Goal: Information Seeking & Learning: Learn about a topic

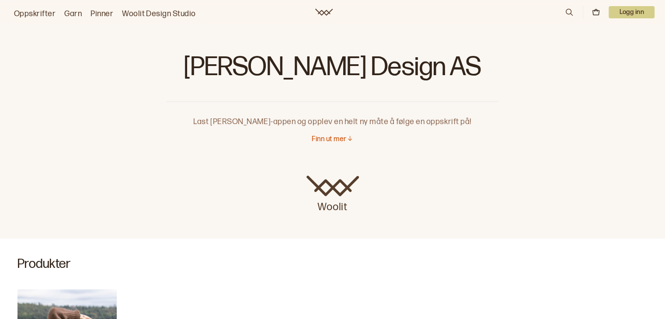
click at [49, 10] on link "Oppskrifter" at bounding box center [35, 14] width 42 height 12
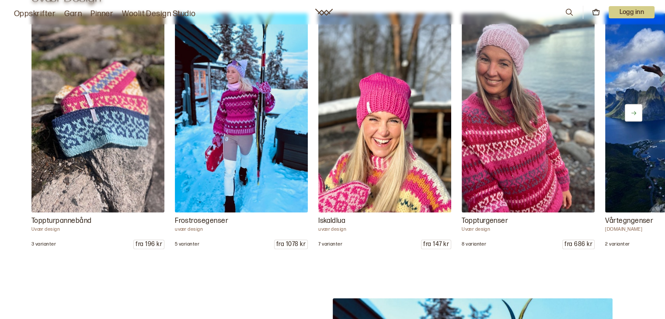
scroll to position [1049, 0]
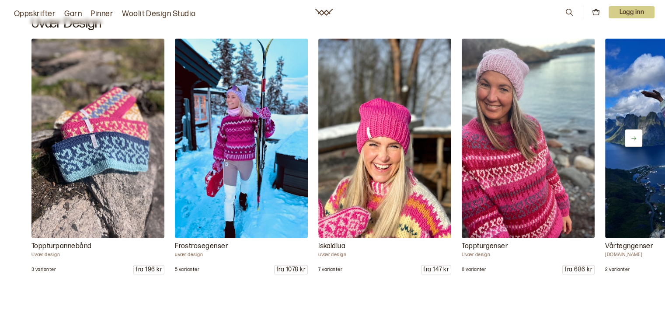
click at [635, 132] on button at bounding box center [632, 137] width 17 height 17
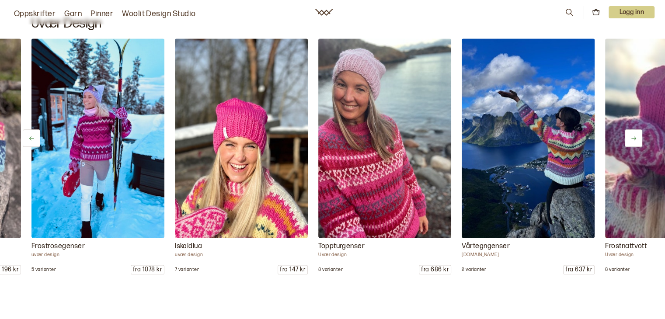
click at [635, 132] on button at bounding box center [632, 137] width 17 height 17
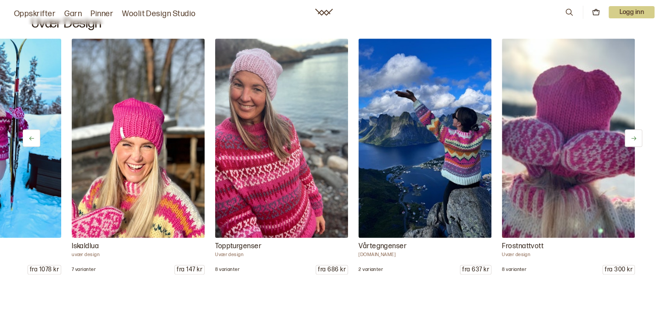
scroll to position [0, 248]
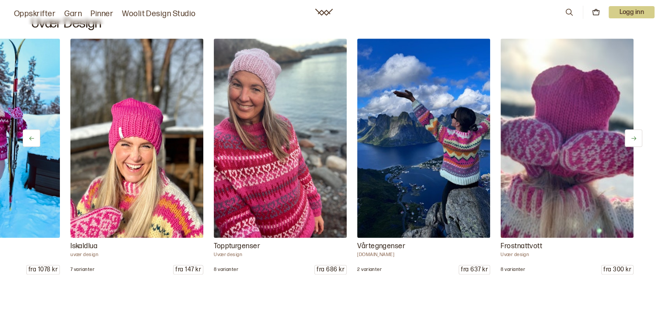
click at [635, 132] on button at bounding box center [632, 137] width 17 height 17
click at [635, 133] on button at bounding box center [632, 137] width 17 height 17
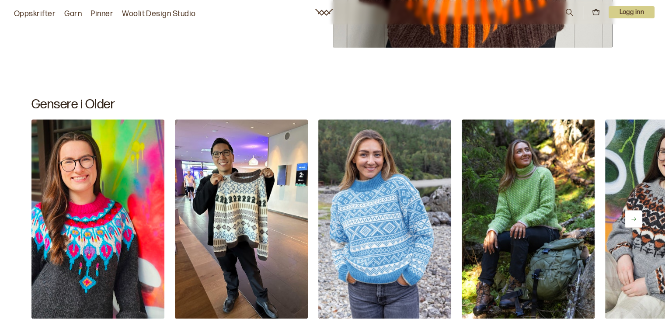
scroll to position [3954, 0]
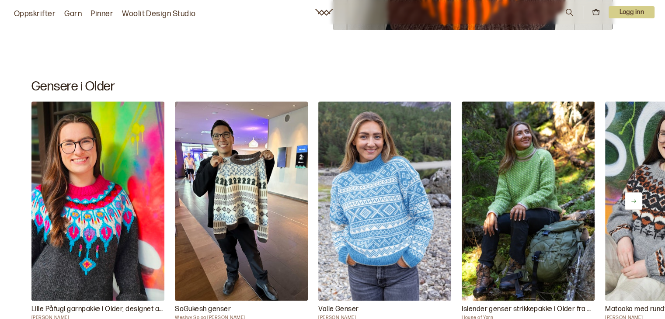
click at [635, 200] on icon at bounding box center [633, 201] width 7 height 7
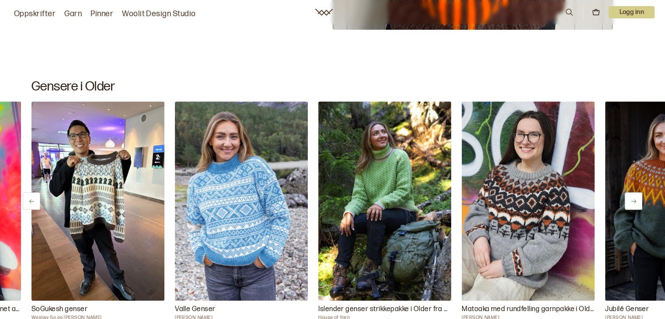
click at [635, 200] on icon at bounding box center [633, 201] width 7 height 7
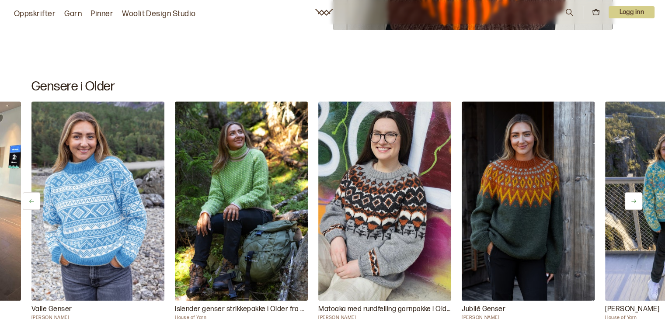
click at [635, 200] on icon at bounding box center [633, 201] width 7 height 7
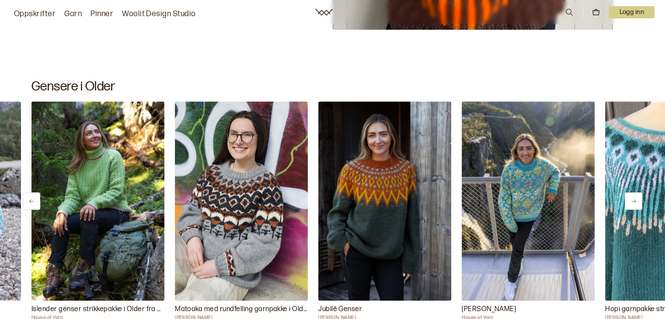
click at [635, 200] on icon at bounding box center [633, 201] width 7 height 7
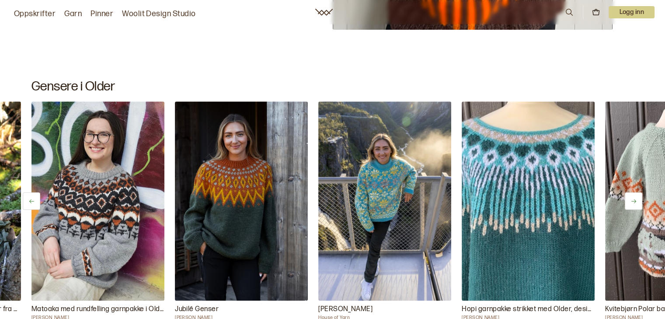
click at [635, 200] on icon at bounding box center [633, 201] width 7 height 7
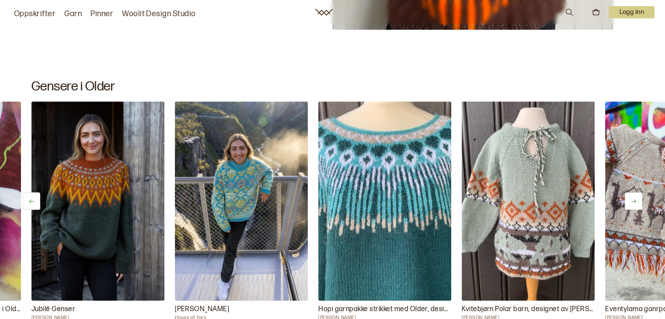
click at [635, 200] on icon at bounding box center [633, 201] width 7 height 7
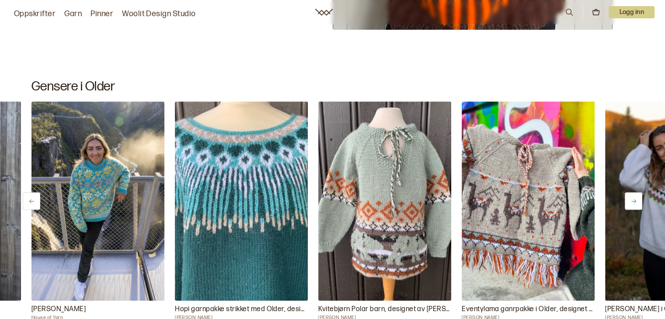
click at [635, 200] on icon at bounding box center [633, 201] width 7 height 7
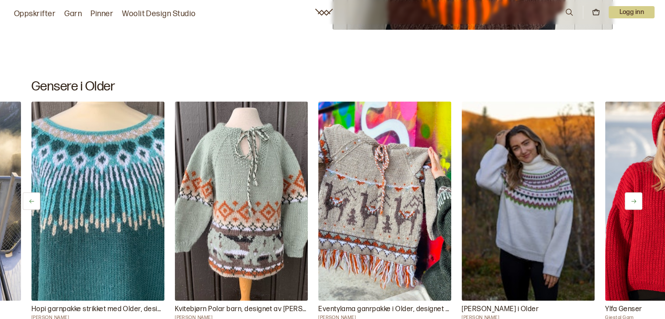
click at [635, 200] on icon at bounding box center [633, 201] width 7 height 7
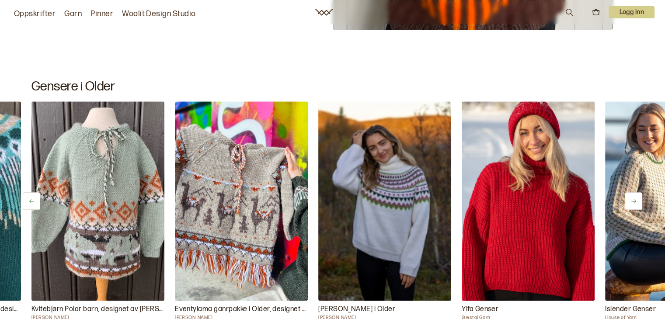
click at [635, 200] on icon at bounding box center [633, 201] width 7 height 7
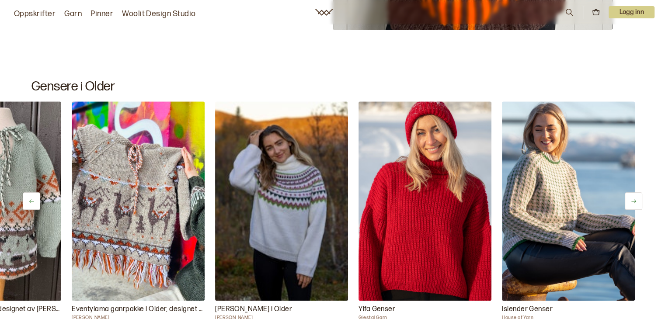
scroll to position [0, 1251]
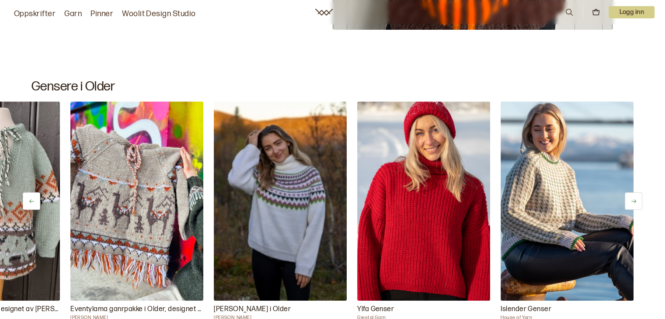
click at [635, 200] on icon at bounding box center [633, 201] width 7 height 7
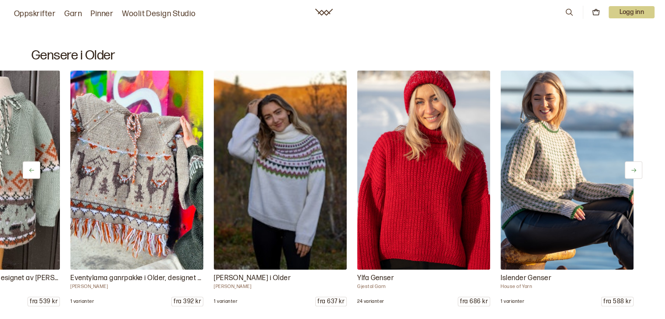
scroll to position [3989, 0]
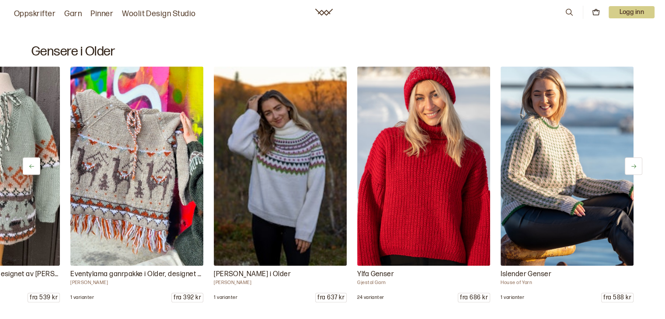
click at [631, 163] on icon at bounding box center [633, 166] width 7 height 7
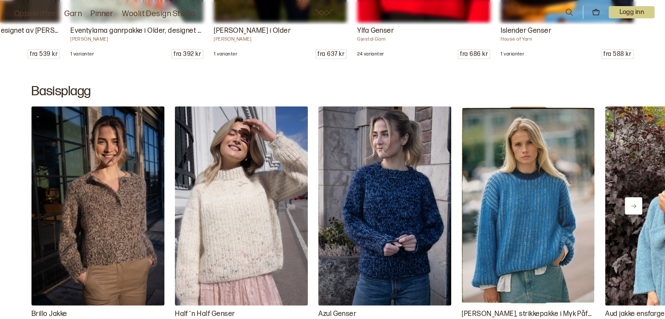
scroll to position [4234, 0]
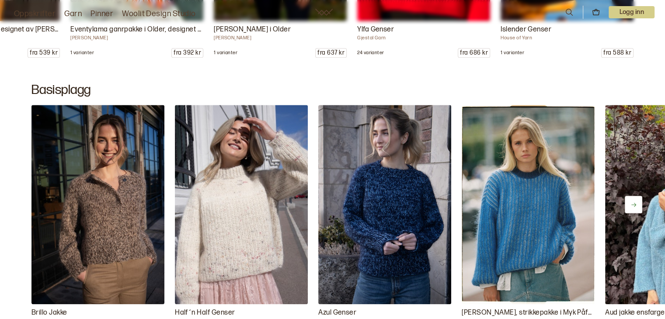
click at [630, 201] on icon at bounding box center [633, 204] width 7 height 7
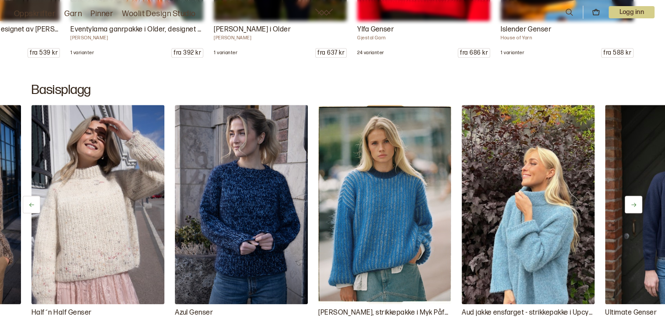
click at [630, 201] on icon at bounding box center [633, 204] width 7 height 7
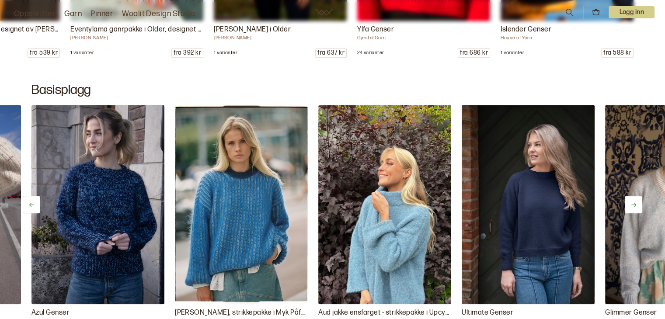
click at [630, 201] on icon at bounding box center [633, 204] width 7 height 7
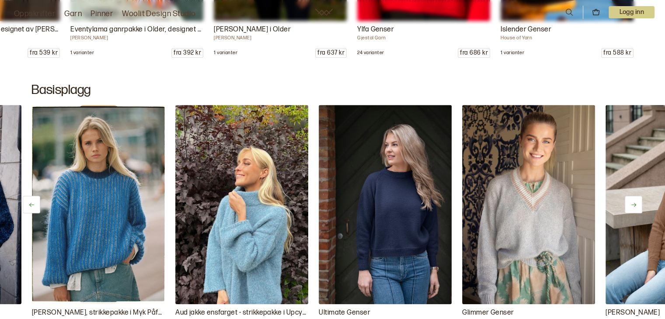
click at [630, 201] on icon at bounding box center [633, 204] width 7 height 7
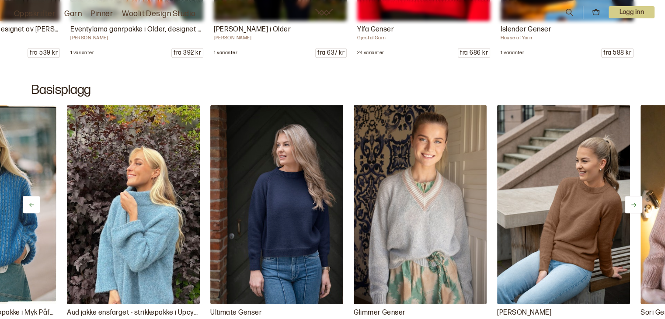
click at [630, 201] on icon at bounding box center [633, 204] width 7 height 7
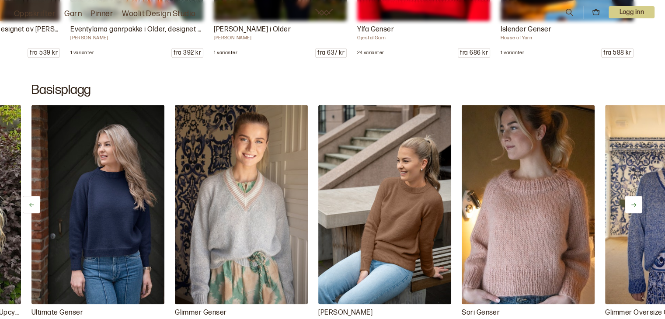
click at [630, 201] on icon at bounding box center [633, 204] width 7 height 7
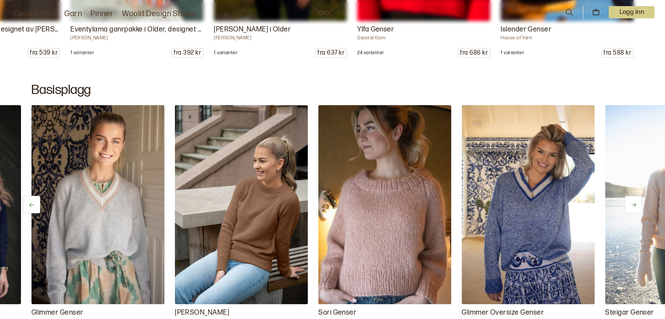
click at [630, 201] on icon at bounding box center [633, 204] width 7 height 7
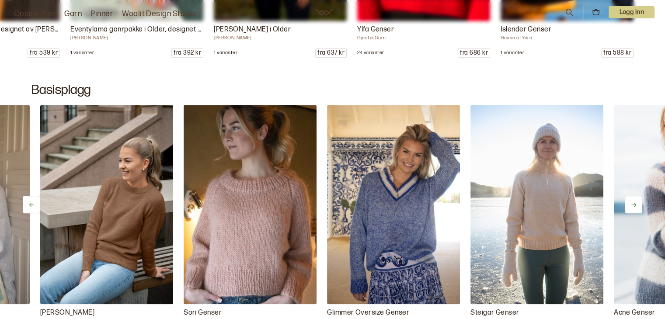
scroll to position [0, 1003]
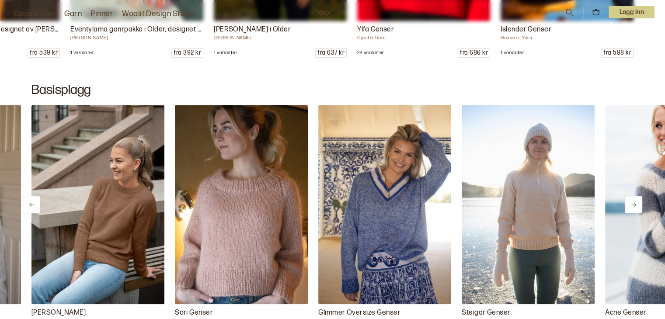
click at [630, 201] on icon at bounding box center [633, 204] width 7 height 7
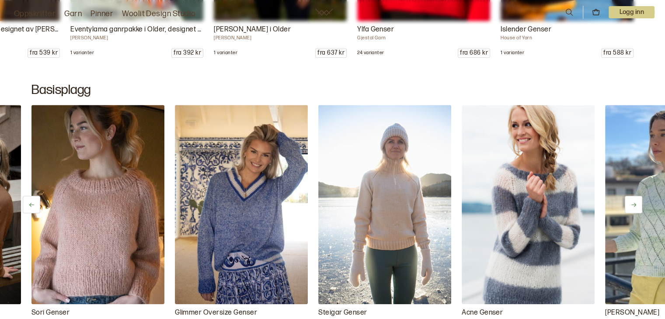
click at [630, 201] on icon at bounding box center [633, 204] width 7 height 7
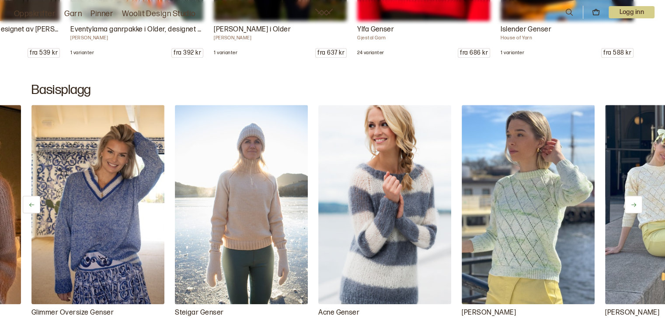
click at [630, 201] on icon at bounding box center [633, 204] width 7 height 7
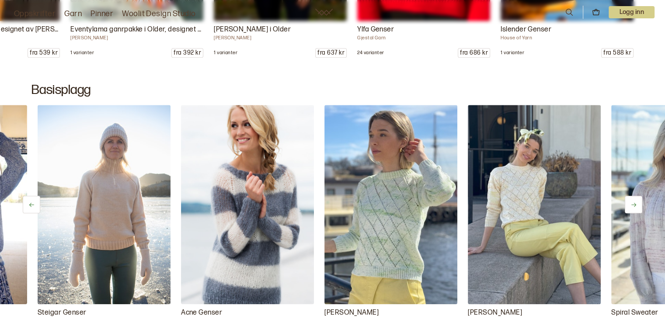
scroll to position [0, 1433]
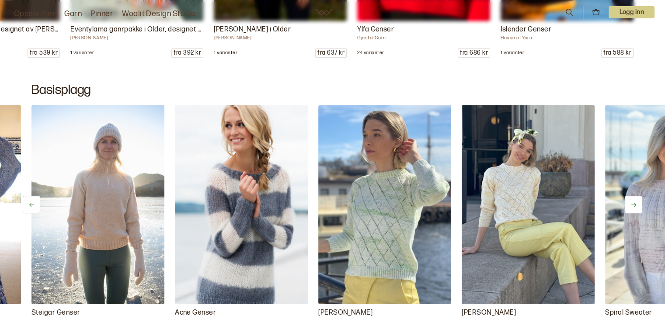
click at [630, 201] on icon at bounding box center [633, 204] width 7 height 7
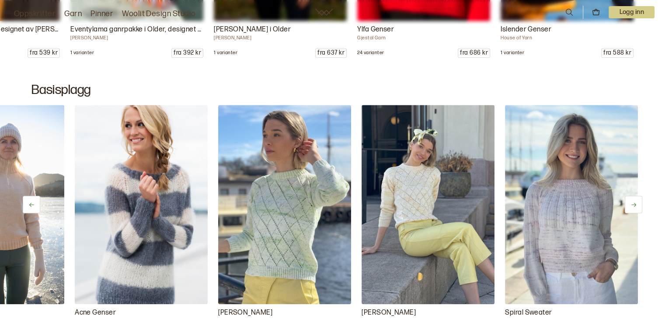
scroll to position [0, 1538]
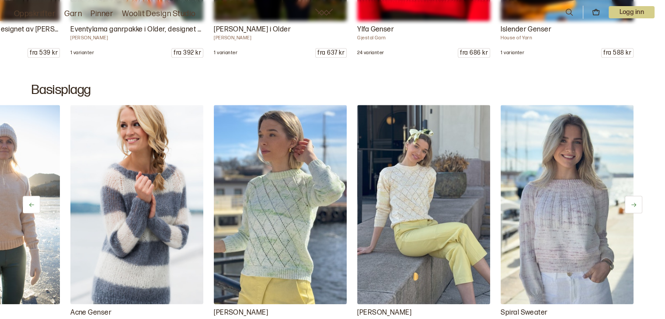
click at [630, 201] on icon at bounding box center [633, 204] width 7 height 7
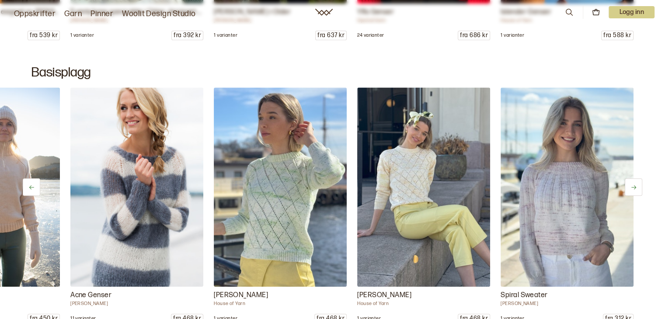
scroll to position [4338, 0]
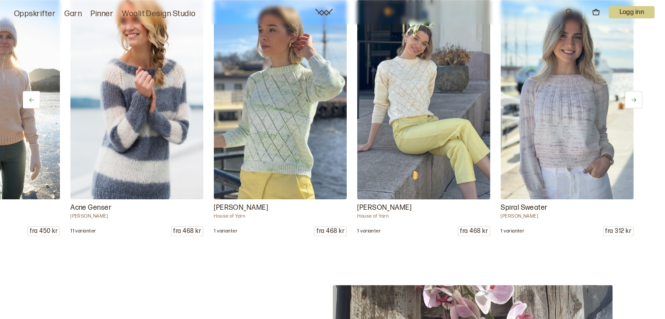
click at [395, 104] on img at bounding box center [423, 99] width 139 height 209
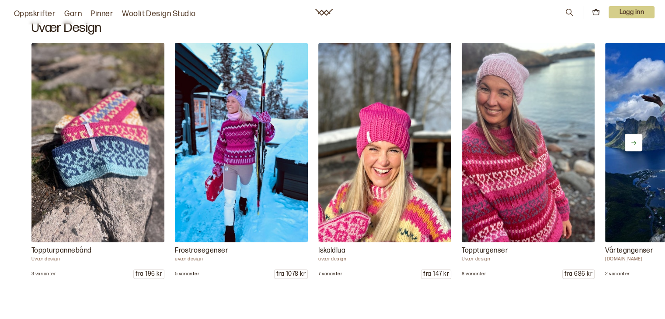
scroll to position [1033, 0]
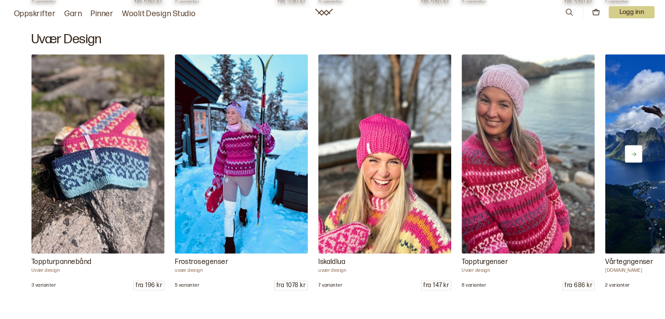
click at [632, 151] on icon at bounding box center [633, 154] width 7 height 7
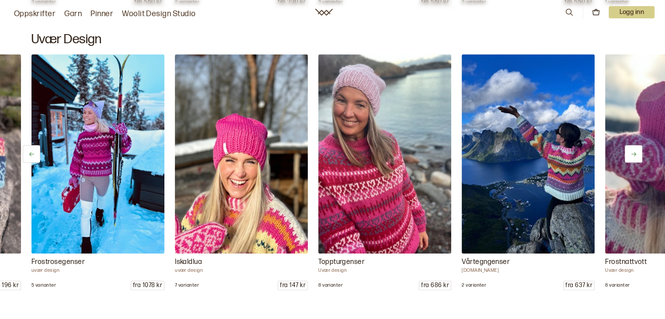
click at [632, 151] on icon at bounding box center [633, 154] width 7 height 7
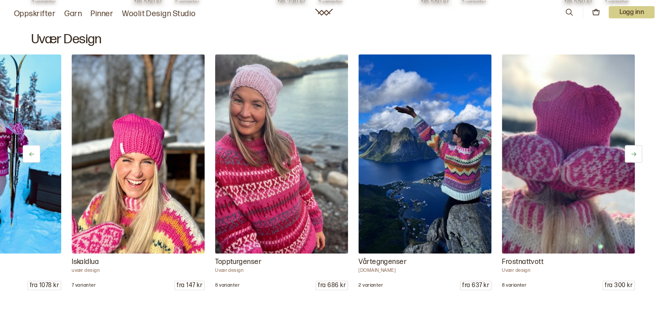
scroll to position [0, 248]
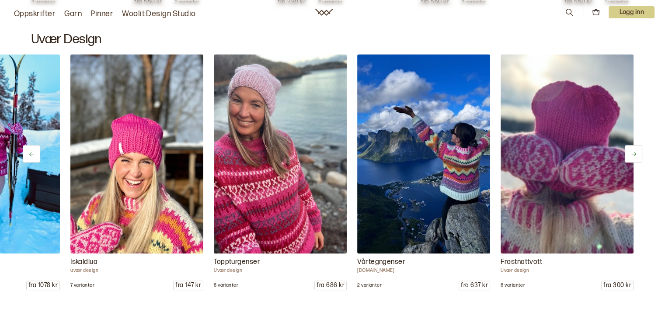
click at [632, 151] on icon at bounding box center [633, 154] width 7 height 7
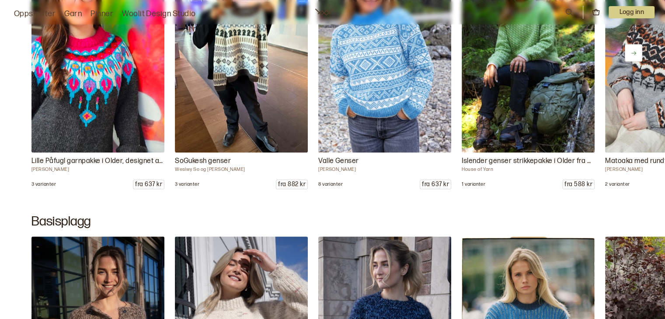
scroll to position [4084, 0]
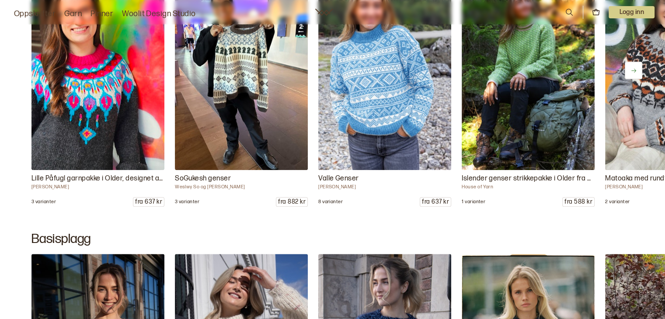
click at [637, 68] on button at bounding box center [632, 70] width 17 height 17
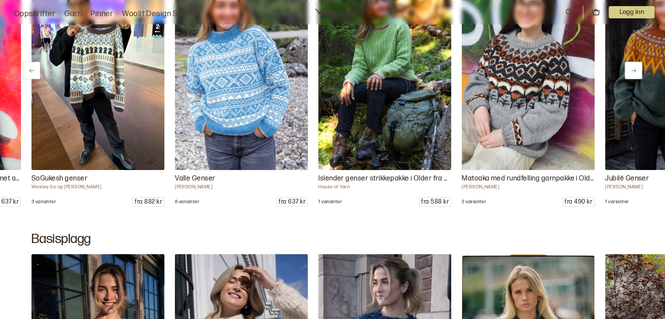
click at [637, 68] on button at bounding box center [632, 70] width 17 height 17
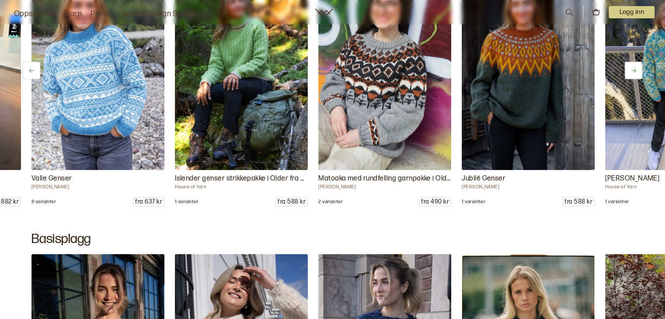
click at [637, 68] on button at bounding box center [632, 70] width 17 height 17
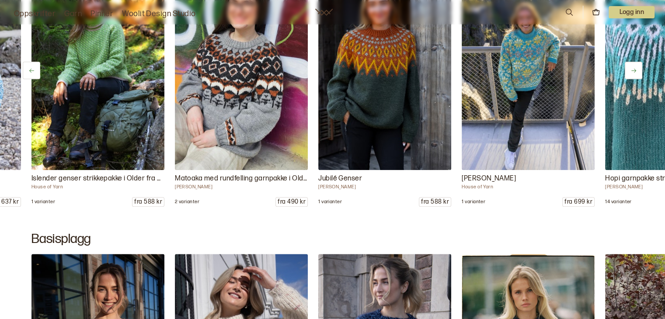
click at [637, 68] on button at bounding box center [632, 70] width 17 height 17
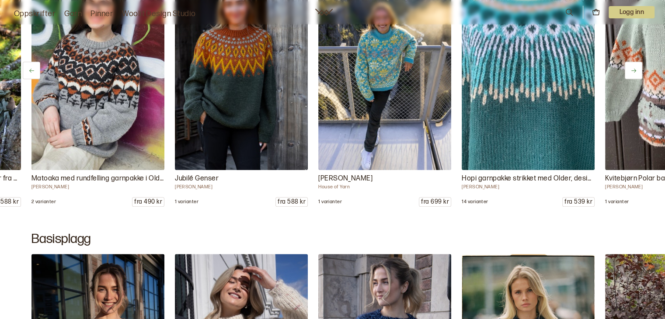
click at [637, 68] on button at bounding box center [632, 70] width 17 height 17
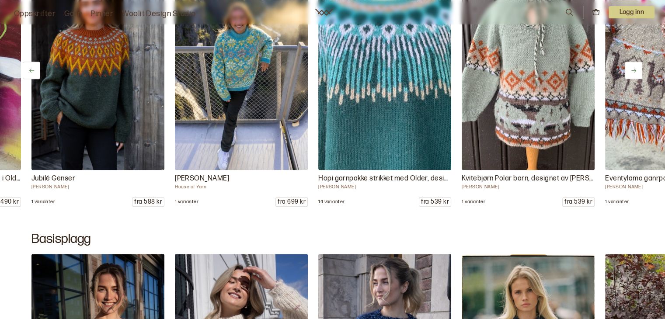
click at [637, 68] on button at bounding box center [632, 70] width 17 height 17
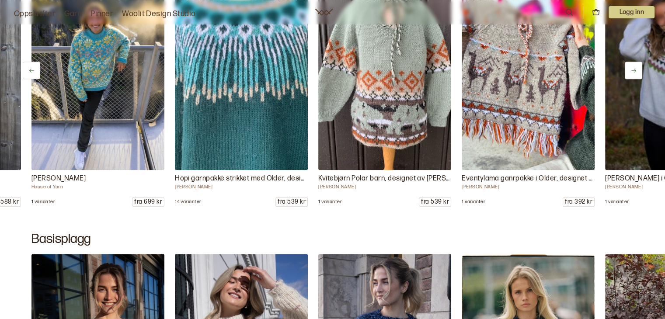
click at [637, 68] on button at bounding box center [632, 70] width 17 height 17
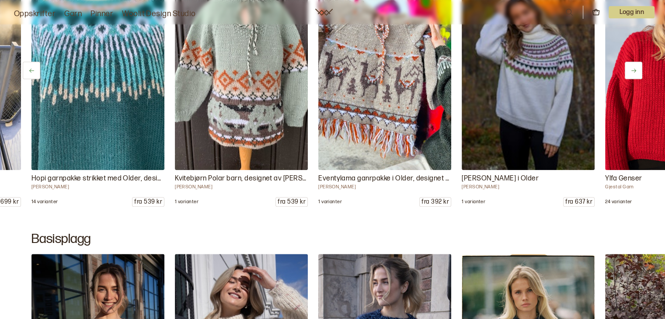
click at [637, 68] on button at bounding box center [632, 70] width 17 height 17
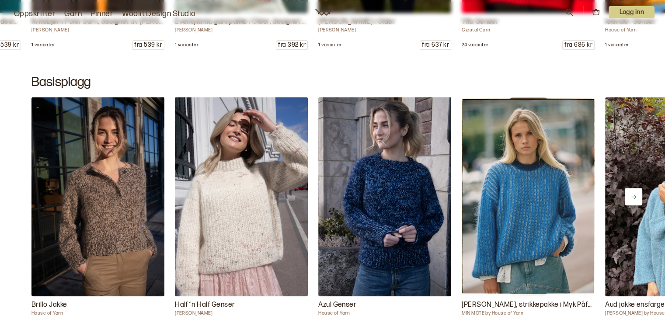
scroll to position [4294, 0]
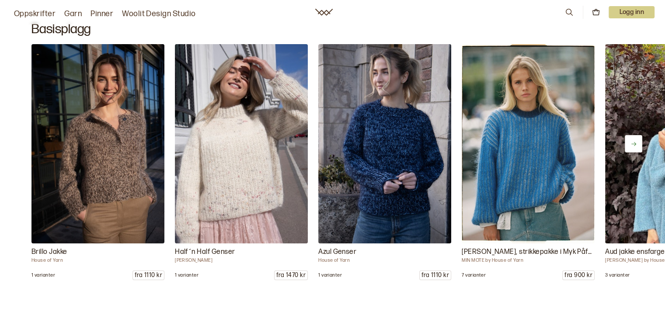
click at [632, 141] on icon at bounding box center [633, 144] width 7 height 7
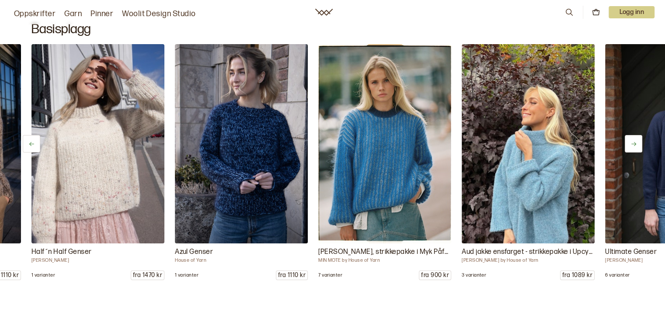
click at [632, 141] on icon at bounding box center [633, 144] width 7 height 7
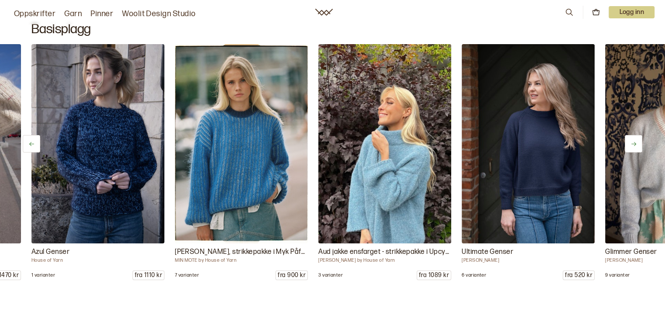
click at [632, 141] on icon at bounding box center [633, 144] width 7 height 7
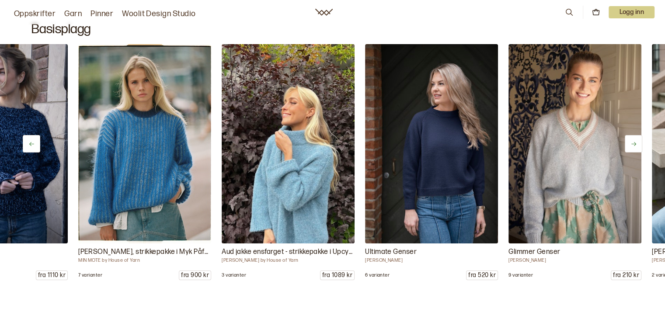
click at [632, 141] on icon at bounding box center [633, 144] width 7 height 7
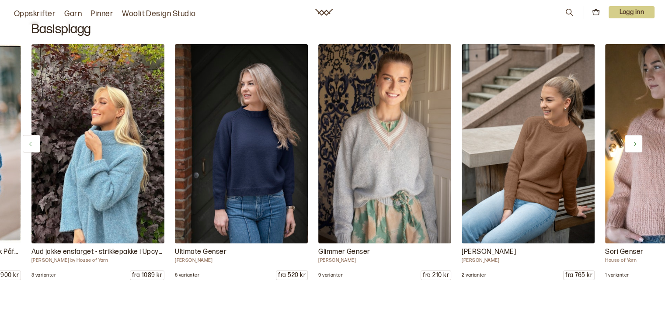
click at [632, 141] on icon at bounding box center [633, 144] width 7 height 7
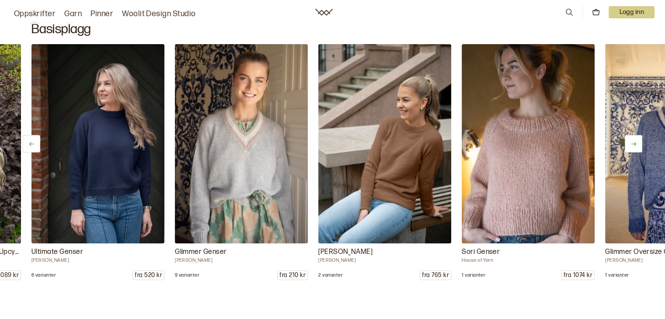
click at [632, 141] on icon at bounding box center [633, 144] width 7 height 7
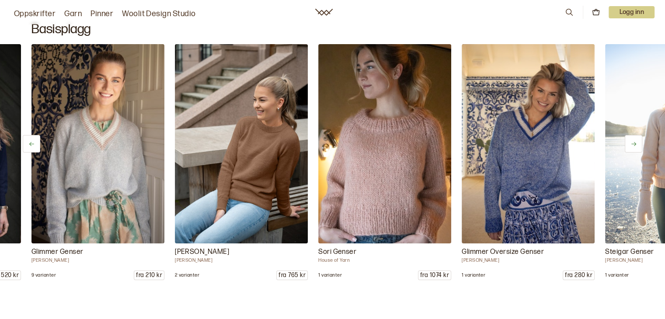
click at [632, 141] on icon at bounding box center [633, 144] width 7 height 7
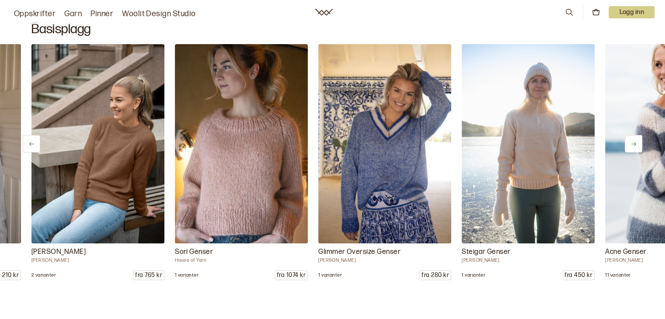
click at [632, 141] on icon at bounding box center [633, 144] width 7 height 7
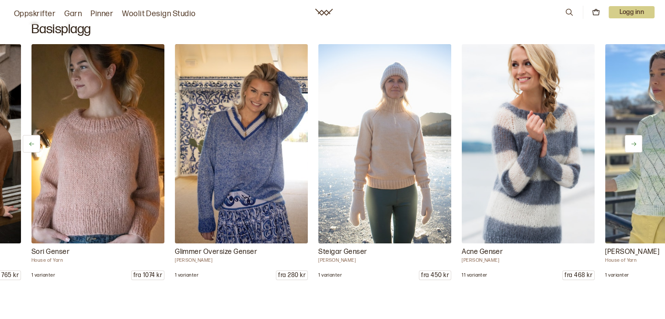
click at [632, 141] on icon at bounding box center [633, 144] width 7 height 7
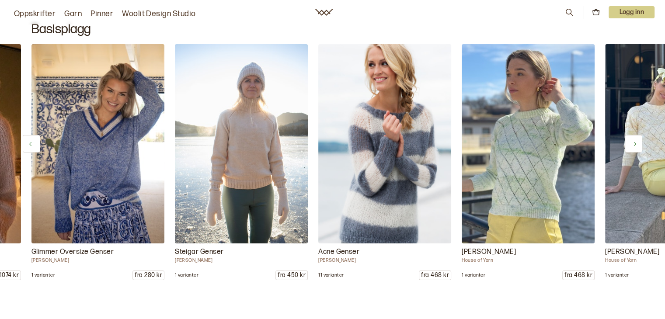
click at [632, 141] on icon at bounding box center [633, 144] width 7 height 7
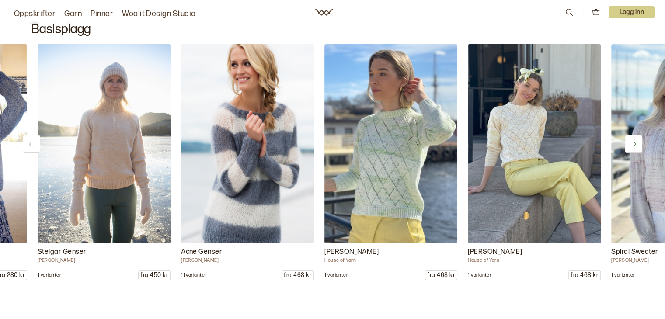
scroll to position [0, 1433]
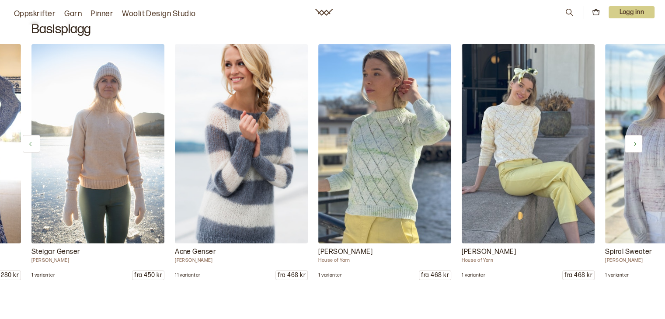
click at [632, 141] on icon at bounding box center [633, 144] width 7 height 7
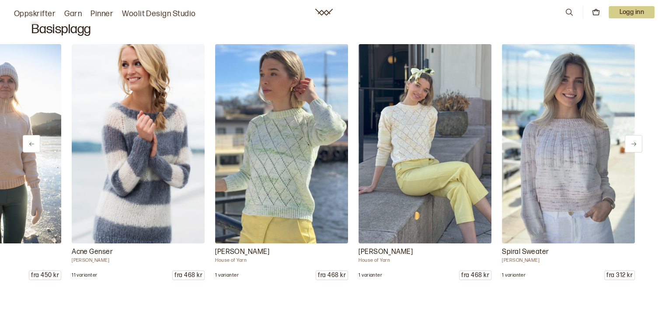
scroll to position [0, 1538]
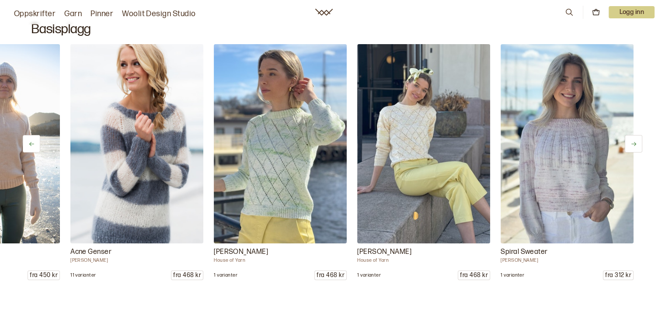
click at [632, 141] on icon at bounding box center [633, 144] width 7 height 7
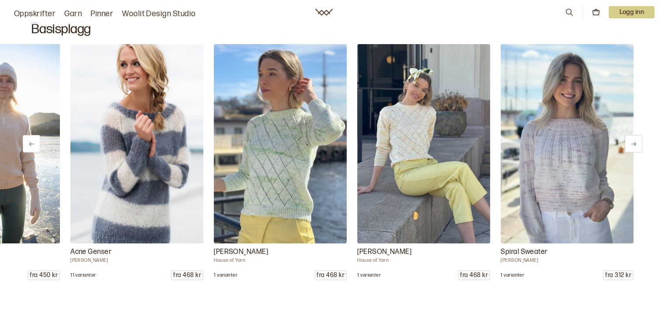
click at [632, 141] on icon at bounding box center [633, 144] width 7 height 7
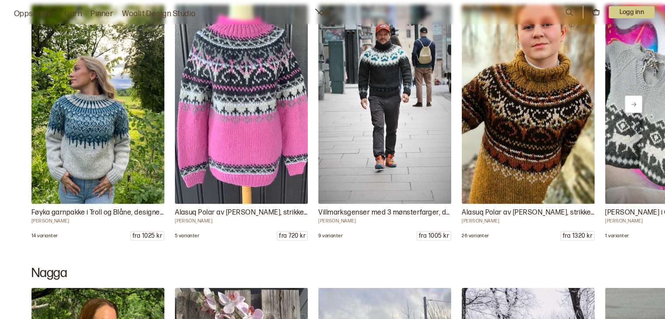
scroll to position [5261, 0]
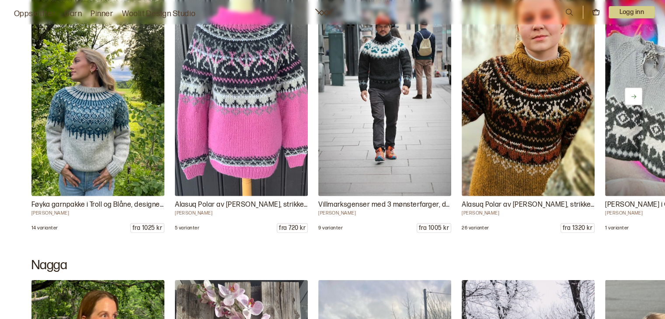
click at [636, 94] on icon at bounding box center [633, 97] width 7 height 7
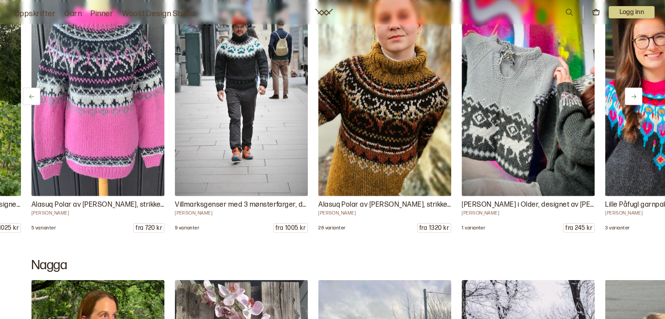
click at [636, 94] on icon at bounding box center [633, 97] width 7 height 7
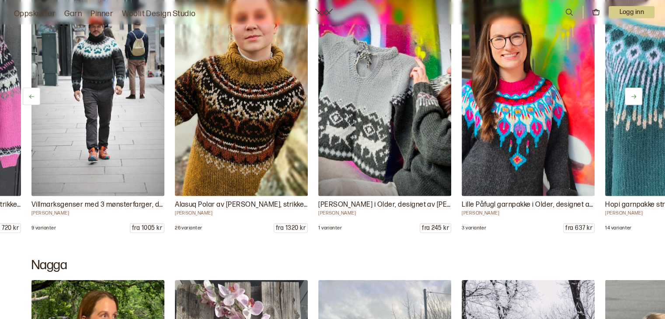
click at [636, 94] on icon at bounding box center [633, 97] width 7 height 7
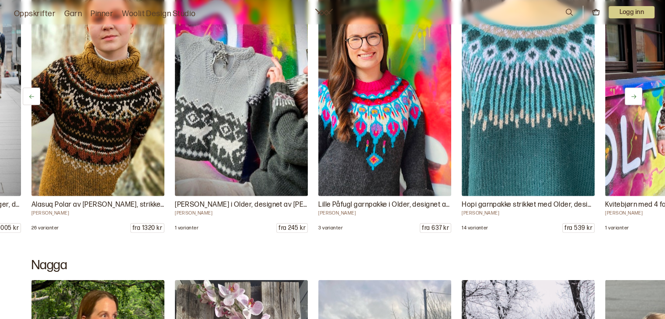
click at [636, 94] on icon at bounding box center [633, 97] width 7 height 7
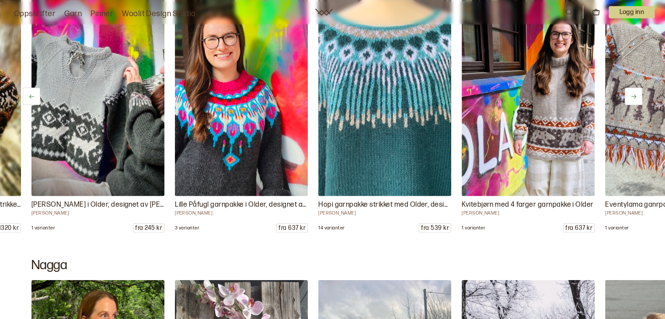
click at [636, 94] on icon at bounding box center [633, 97] width 7 height 7
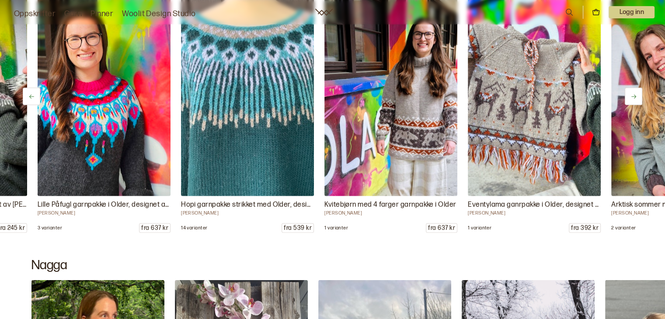
scroll to position [0, 717]
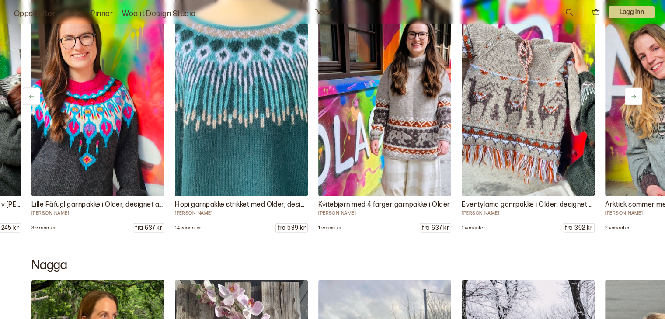
click at [636, 94] on icon at bounding box center [633, 97] width 7 height 7
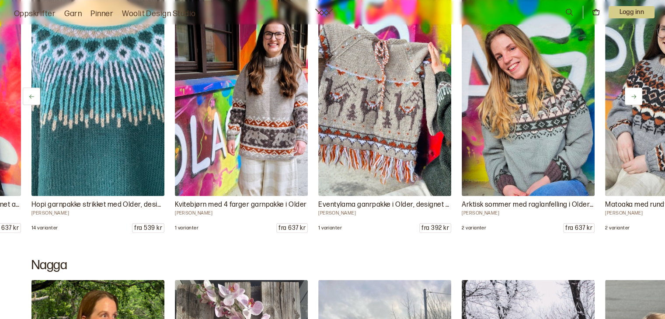
click at [636, 94] on icon at bounding box center [633, 97] width 7 height 7
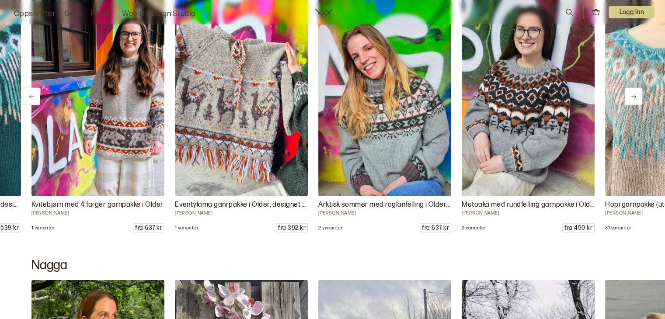
click at [636, 94] on icon at bounding box center [633, 97] width 7 height 7
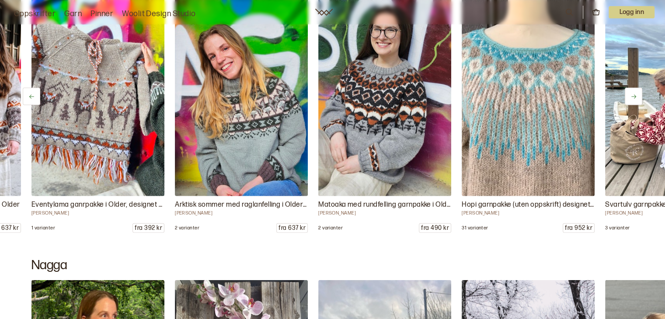
click at [636, 94] on icon at bounding box center [633, 97] width 7 height 7
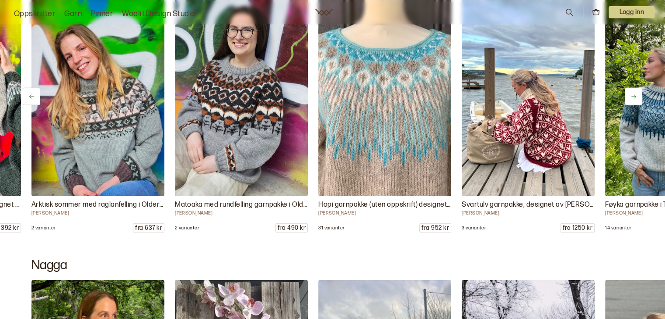
click at [636, 94] on icon at bounding box center [633, 97] width 7 height 7
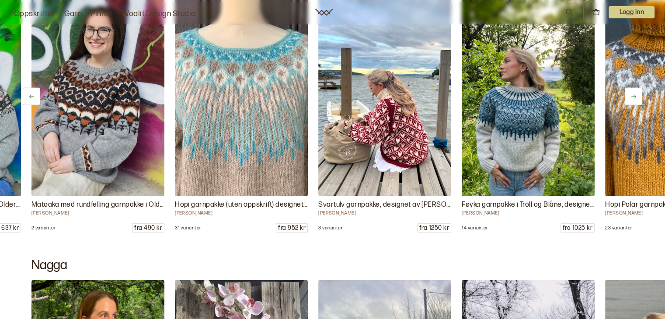
click at [636, 94] on icon at bounding box center [633, 97] width 7 height 7
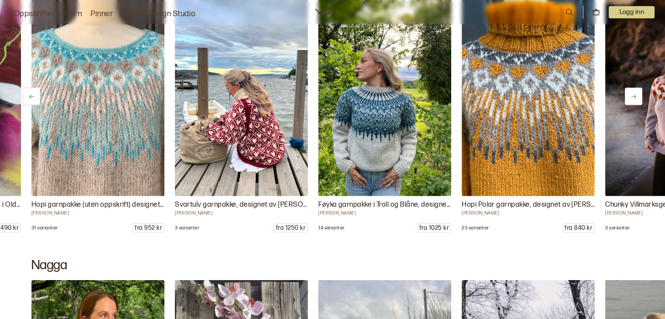
click at [636, 94] on icon at bounding box center [633, 97] width 7 height 7
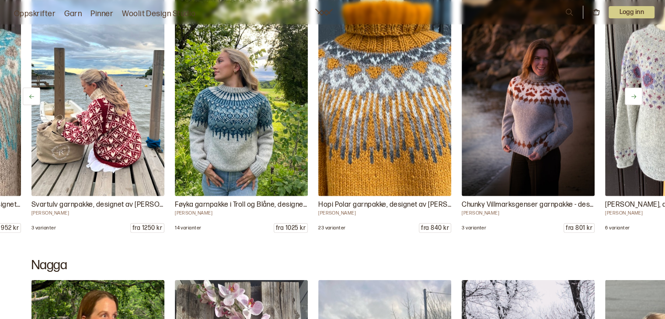
click at [636, 94] on icon at bounding box center [633, 97] width 7 height 7
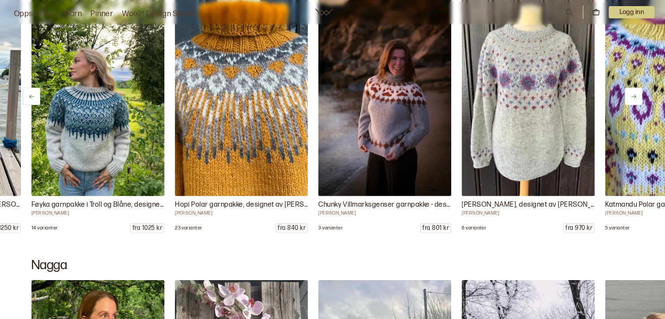
click at [636, 94] on icon at bounding box center [633, 97] width 7 height 7
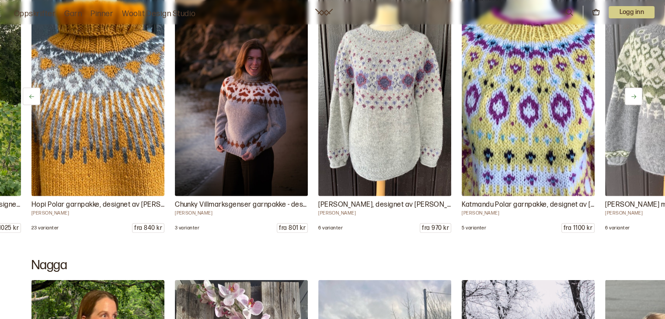
click at [636, 94] on icon at bounding box center [633, 97] width 7 height 7
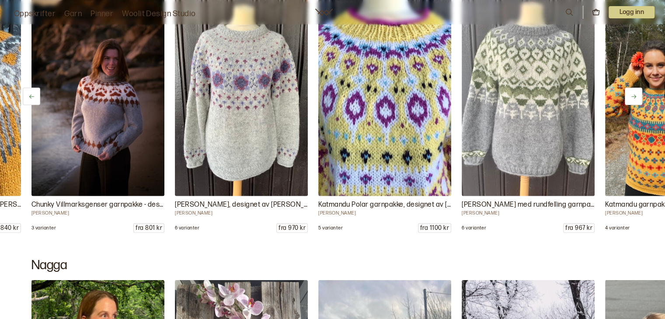
click at [636, 94] on icon at bounding box center [633, 97] width 7 height 7
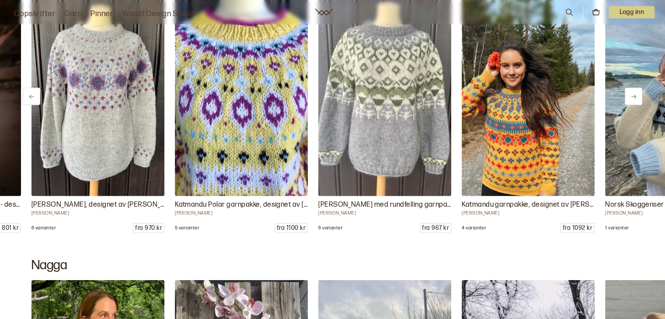
click at [636, 94] on icon at bounding box center [633, 97] width 7 height 7
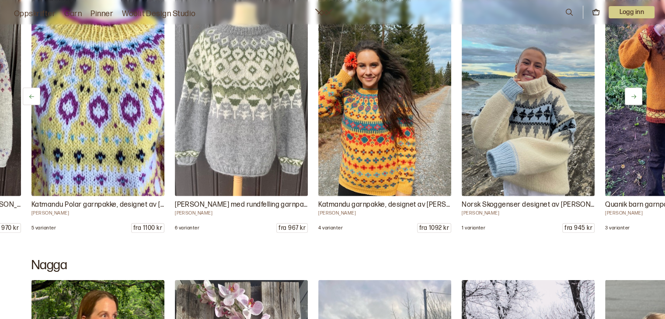
click at [636, 94] on icon at bounding box center [633, 97] width 7 height 7
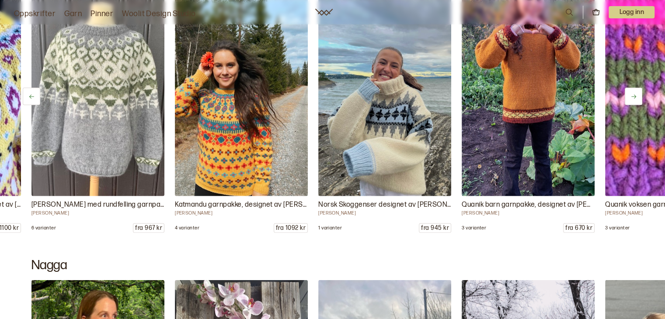
click at [636, 94] on icon at bounding box center [633, 97] width 7 height 7
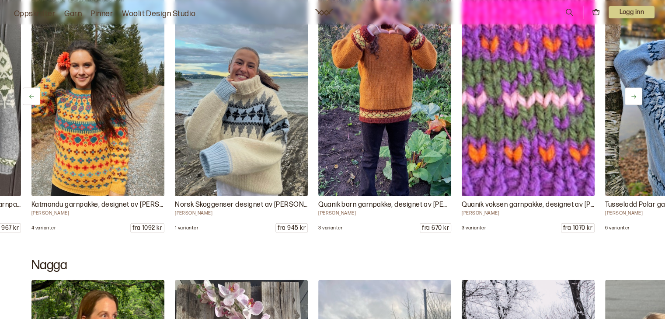
click at [636, 94] on icon at bounding box center [633, 97] width 7 height 7
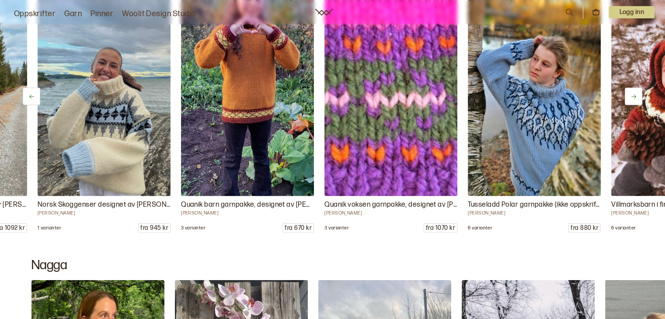
scroll to position [0, 2867]
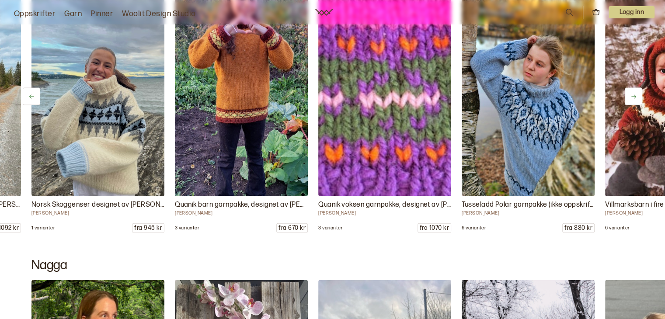
click at [636, 94] on icon at bounding box center [633, 97] width 7 height 7
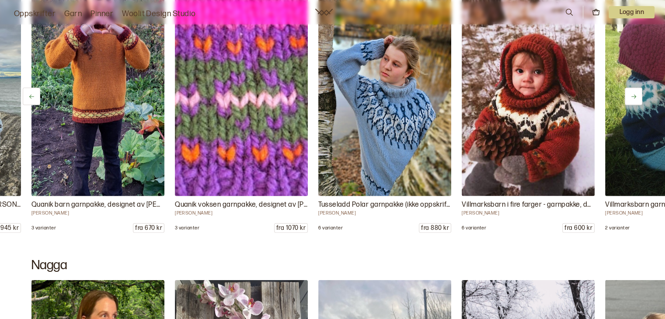
click at [636, 94] on icon at bounding box center [633, 97] width 7 height 7
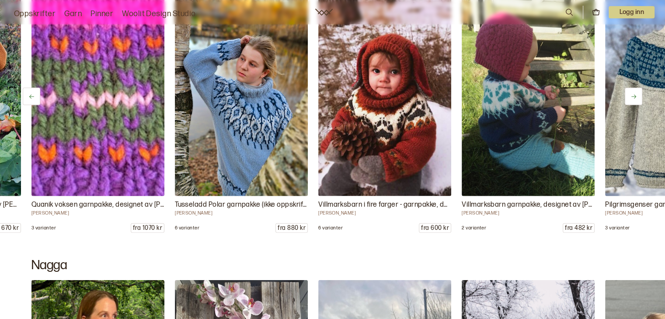
click at [636, 94] on icon at bounding box center [633, 97] width 7 height 7
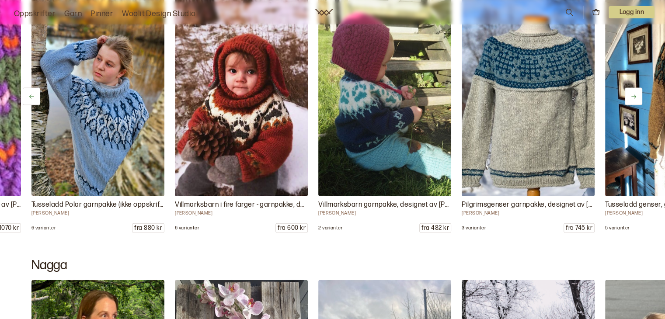
click at [636, 94] on icon at bounding box center [633, 97] width 7 height 7
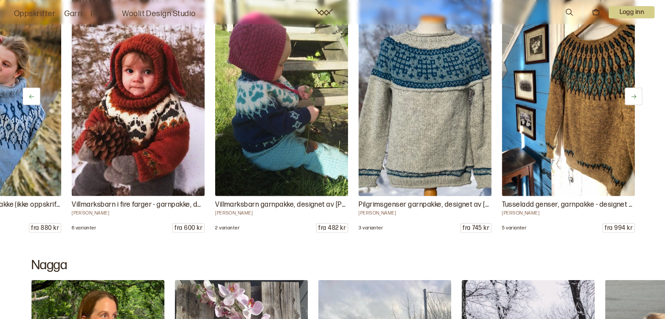
scroll to position [0, 3401]
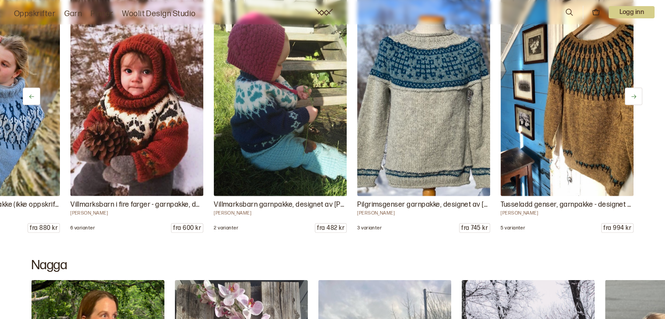
click at [636, 94] on icon at bounding box center [633, 97] width 7 height 7
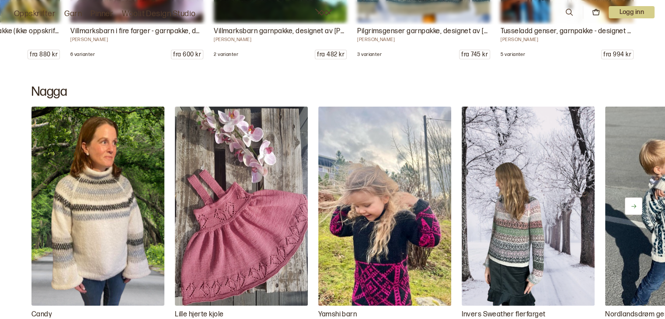
scroll to position [5541, 0]
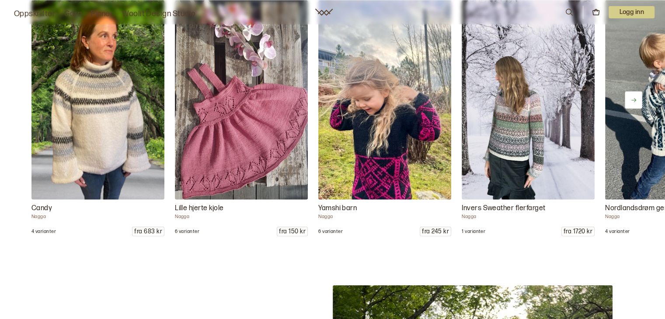
click at [633, 94] on button at bounding box center [632, 99] width 17 height 17
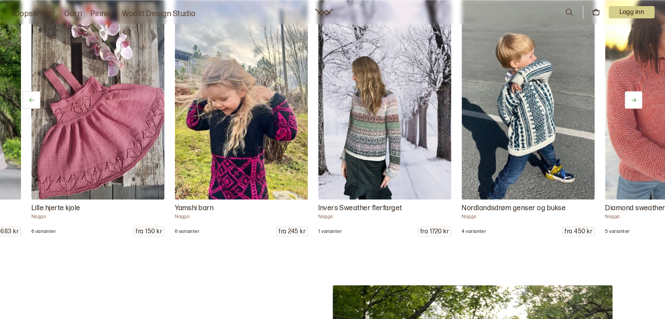
click at [633, 94] on button at bounding box center [632, 99] width 17 height 17
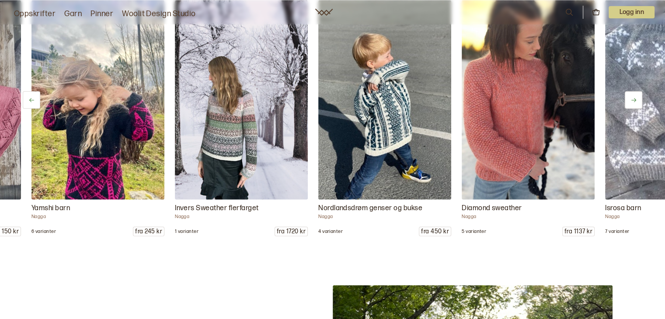
click at [633, 94] on button at bounding box center [632, 99] width 17 height 17
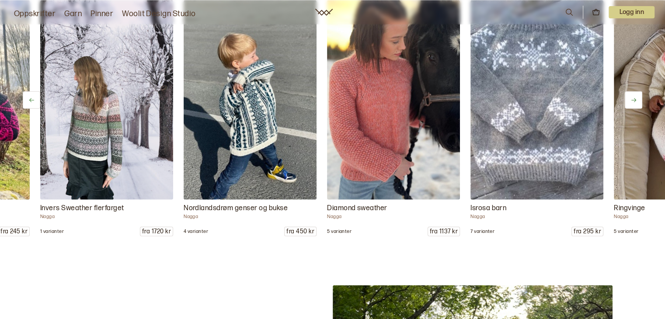
scroll to position [0, 430]
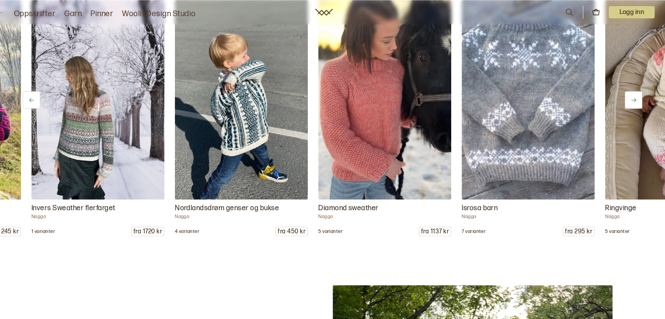
click at [633, 94] on button at bounding box center [632, 99] width 17 height 17
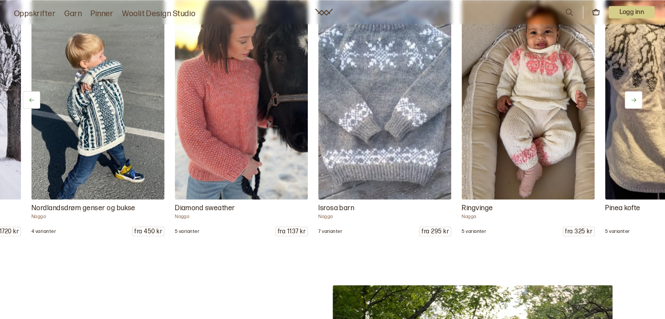
click at [633, 94] on button at bounding box center [632, 99] width 17 height 17
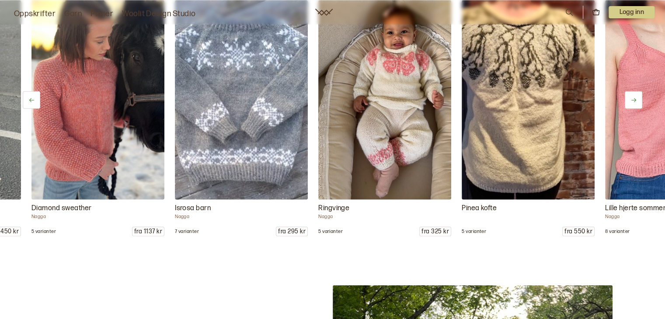
click at [633, 94] on button at bounding box center [632, 99] width 17 height 17
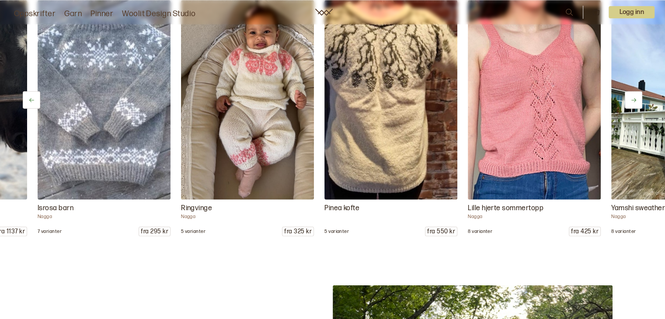
scroll to position [0, 860]
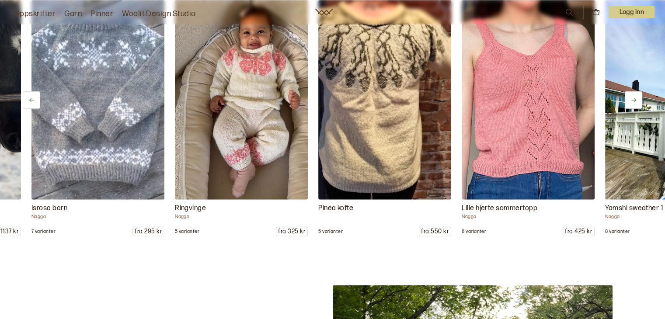
click at [633, 94] on button at bounding box center [632, 99] width 17 height 17
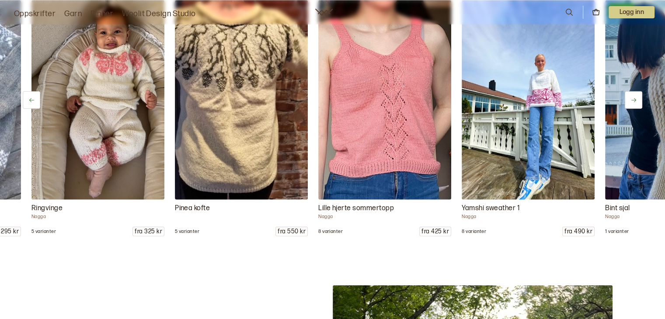
click at [633, 94] on button at bounding box center [632, 99] width 17 height 17
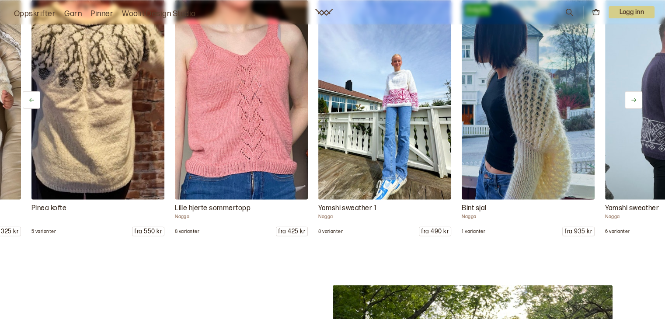
click at [633, 94] on button at bounding box center [632, 99] width 17 height 17
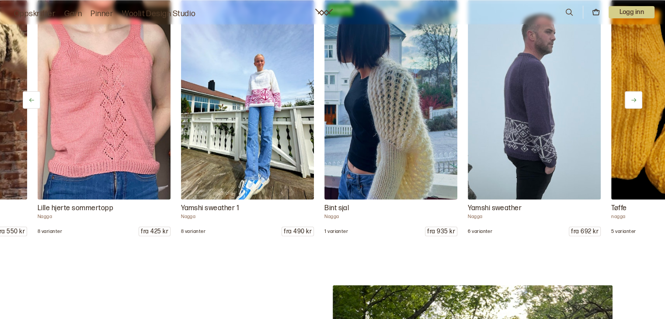
scroll to position [0, 1290]
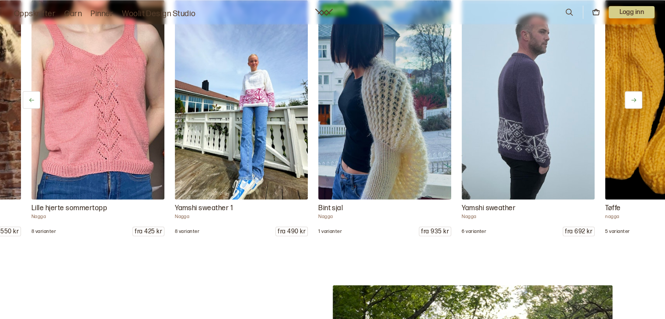
click at [633, 94] on button at bounding box center [632, 99] width 17 height 17
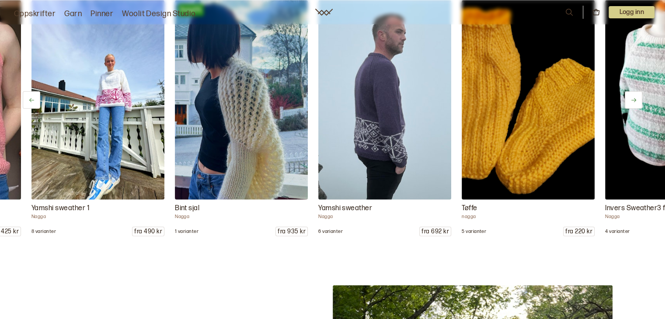
click at [633, 94] on button at bounding box center [632, 99] width 17 height 17
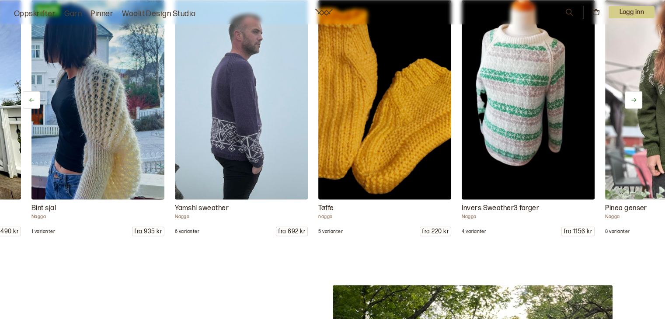
click at [633, 94] on button at bounding box center [632, 99] width 17 height 17
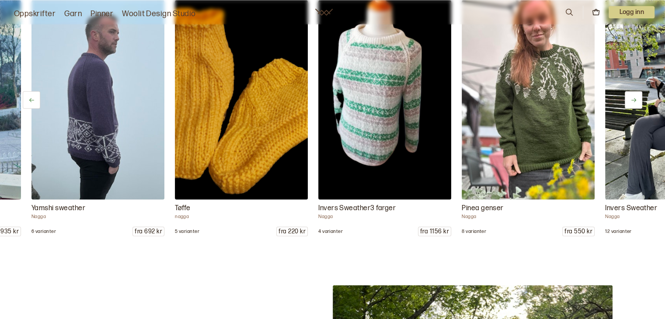
click at [633, 94] on button at bounding box center [632, 99] width 17 height 17
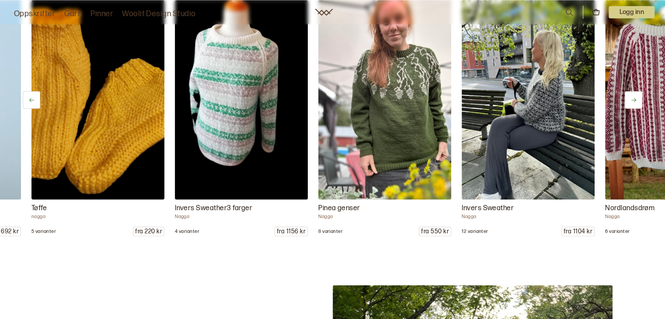
click at [633, 94] on button at bounding box center [632, 99] width 17 height 17
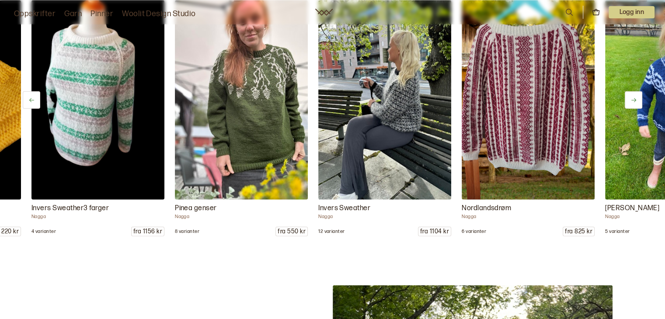
click at [633, 94] on button at bounding box center [632, 99] width 17 height 17
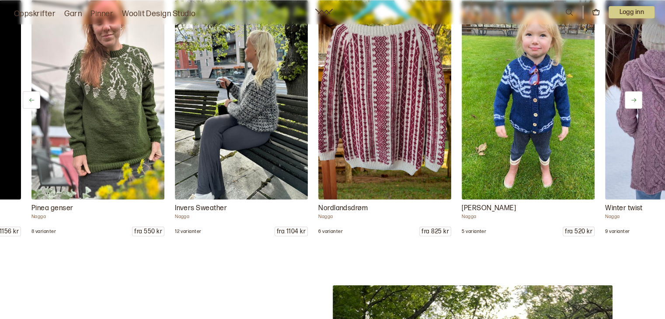
click at [633, 94] on button at bounding box center [632, 99] width 17 height 17
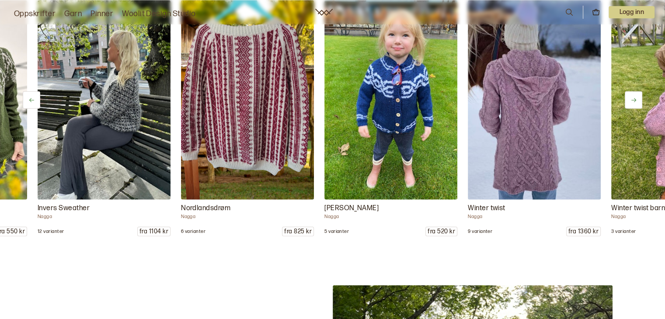
scroll to position [0, 2293]
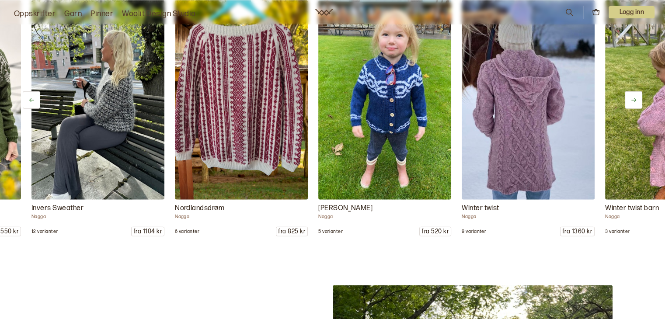
click at [633, 94] on button at bounding box center [632, 99] width 17 height 17
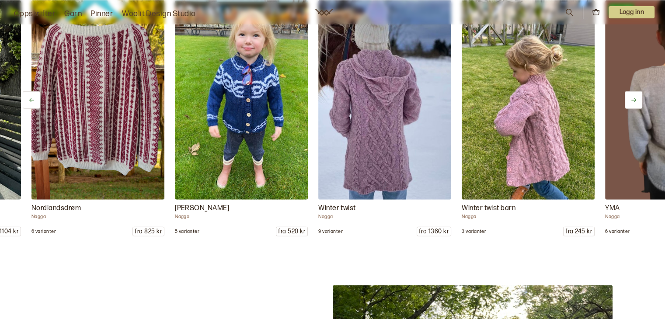
click at [633, 94] on button at bounding box center [632, 99] width 17 height 17
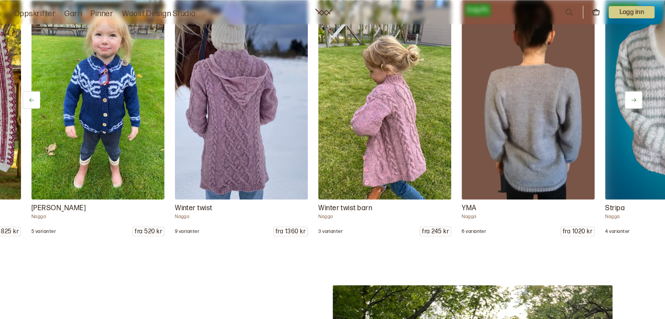
click at [633, 94] on button at bounding box center [632, 99] width 17 height 17
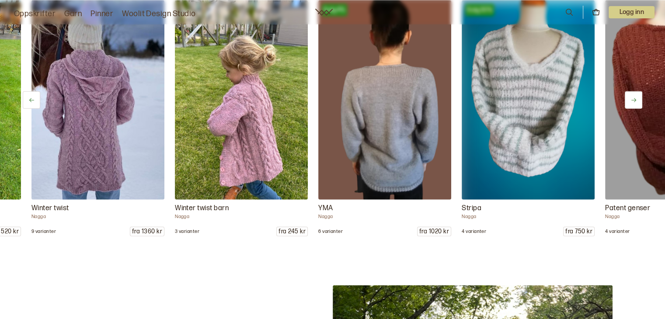
click at [633, 94] on button at bounding box center [632, 99] width 17 height 17
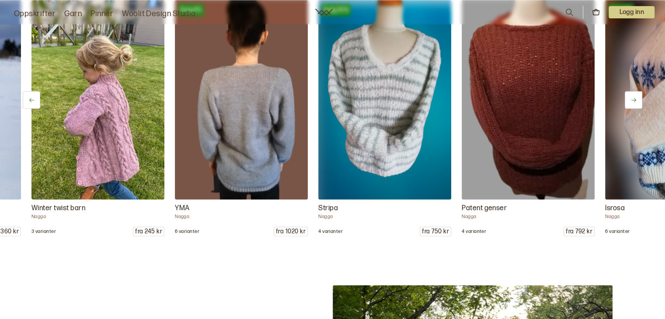
click at [633, 94] on button at bounding box center [632, 99] width 17 height 17
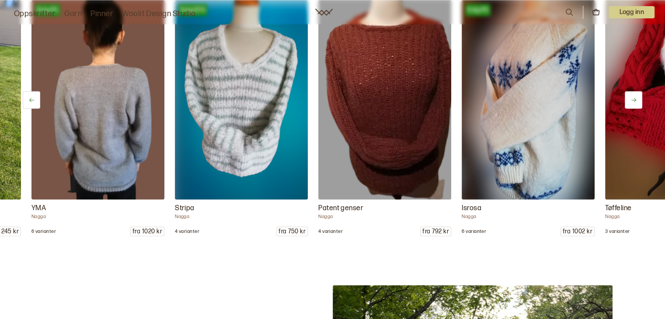
click at [633, 94] on button at bounding box center [632, 99] width 17 height 17
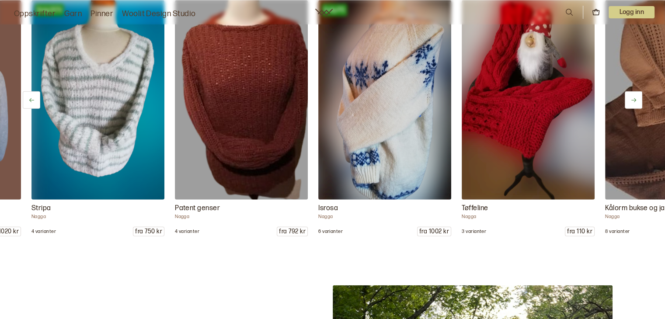
click at [633, 94] on button at bounding box center [632, 99] width 17 height 17
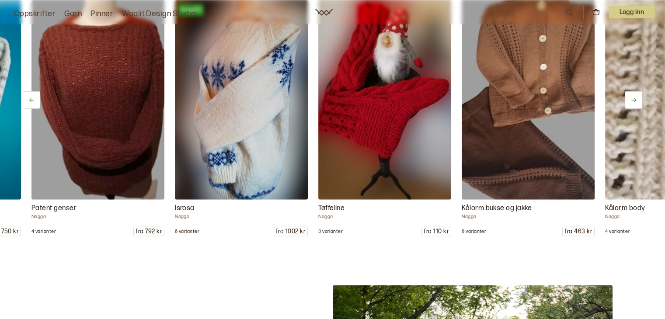
click at [633, 94] on button at bounding box center [632, 99] width 17 height 17
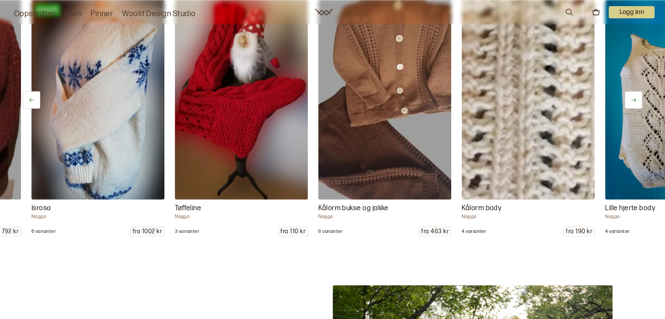
click at [633, 94] on button at bounding box center [632, 99] width 17 height 17
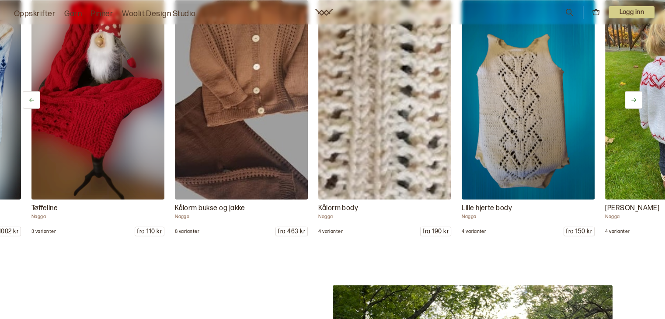
click at [633, 94] on button at bounding box center [632, 99] width 17 height 17
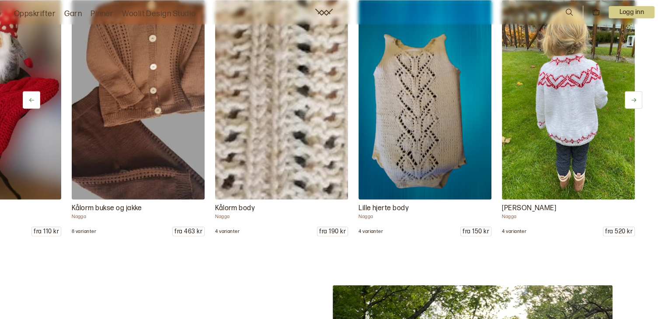
scroll to position [0, 3688]
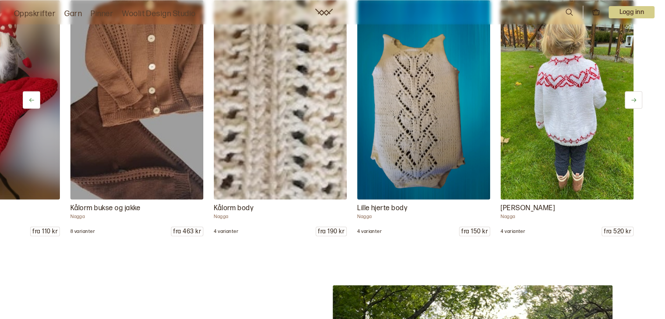
click at [633, 94] on button at bounding box center [632, 99] width 17 height 17
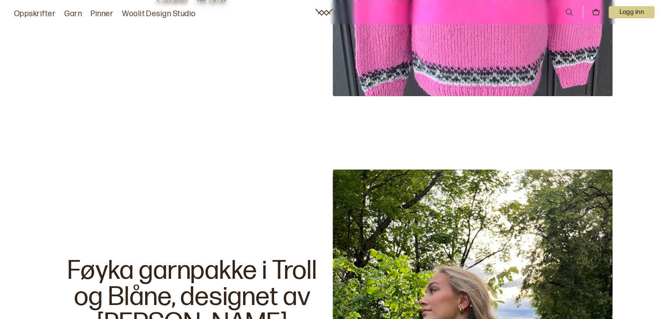
scroll to position [2542, 0]
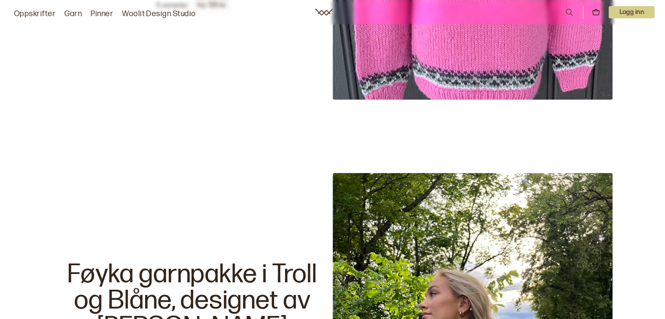
click at [154, 10] on link "Woolit Design Studio" at bounding box center [159, 14] width 74 height 12
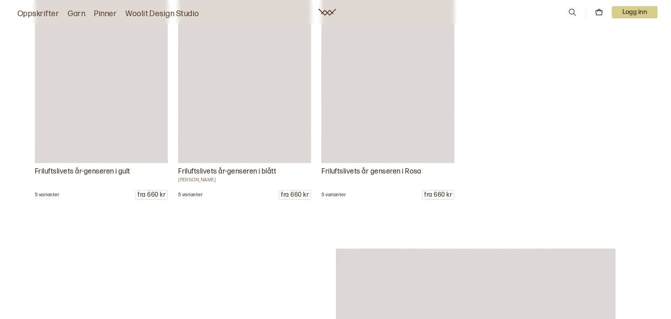
scroll to position [3455, 0]
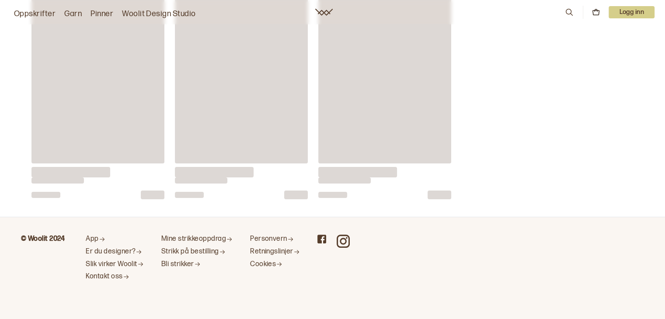
click at [567, 11] on icon at bounding box center [569, 12] width 10 height 10
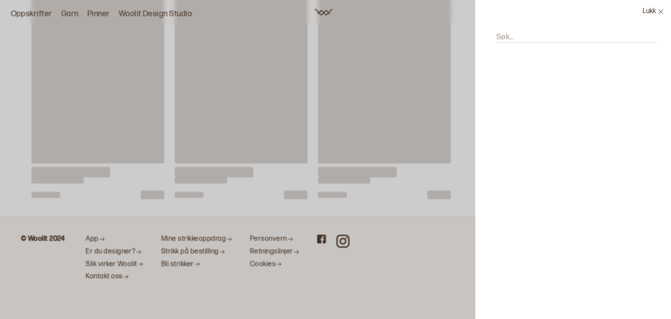
click at [527, 32] on input "Søk..." at bounding box center [576, 37] width 161 height 11
drag, startPoint x: 569, startPoint y: 32, endPoint x: 533, endPoint y: 36, distance: 36.0
click at [533, 36] on input "hundetann genser" at bounding box center [576, 37] width 161 height 11
click at [496, 37] on input "hundetann" at bounding box center [576, 37] width 161 height 11
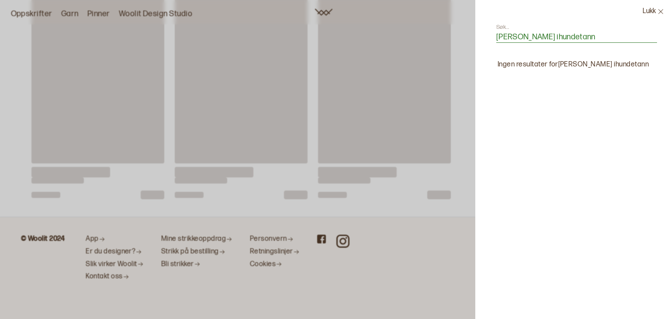
click at [567, 34] on input "genser ihundetann" at bounding box center [576, 37] width 161 height 11
type input "genser ihundetann mønster"
